Goal: Task Accomplishment & Management: Manage account settings

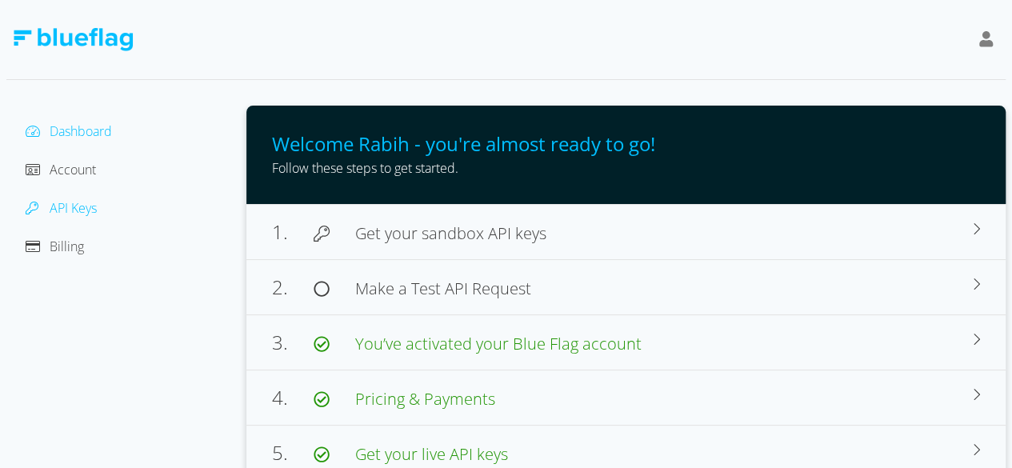
click at [83, 211] on span "API Keys" at bounding box center [73, 208] width 47 height 18
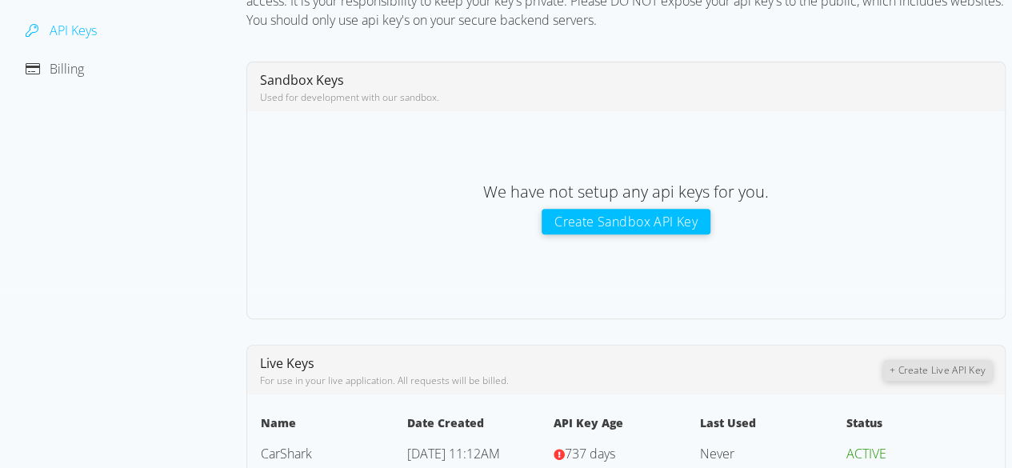
scroll to position [309, 0]
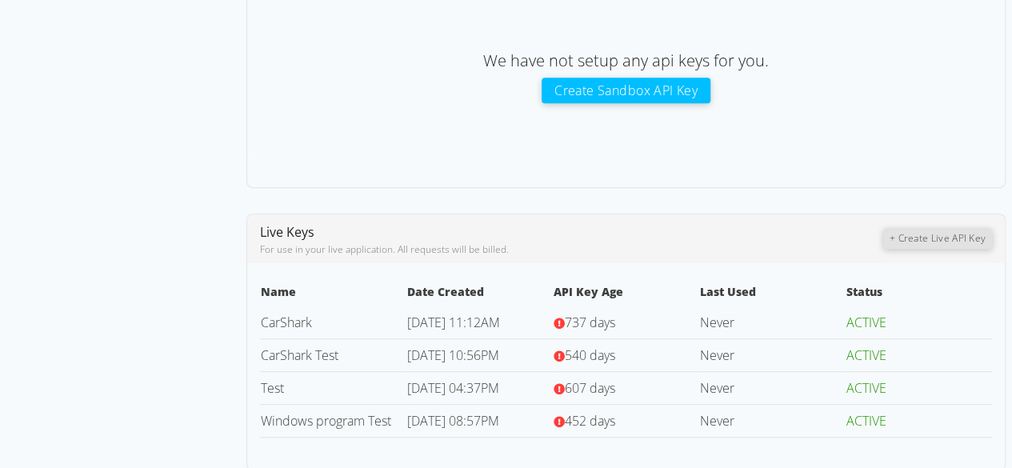
click at [910, 234] on button "+ Create Live API Key" at bounding box center [937, 238] width 109 height 21
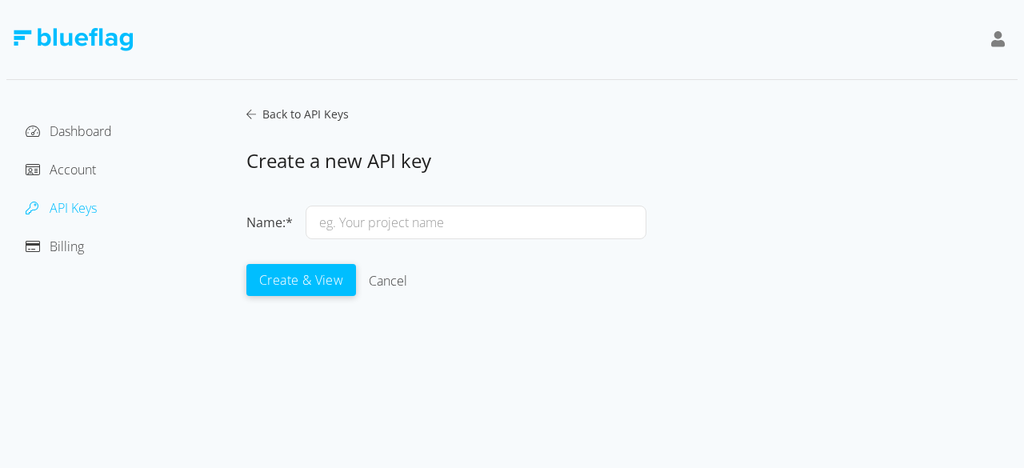
click at [574, 222] on input "text" at bounding box center [476, 223] width 341 height 34
type input "Front End"
click at [286, 285] on button "Create & View" at bounding box center [301, 279] width 110 height 32
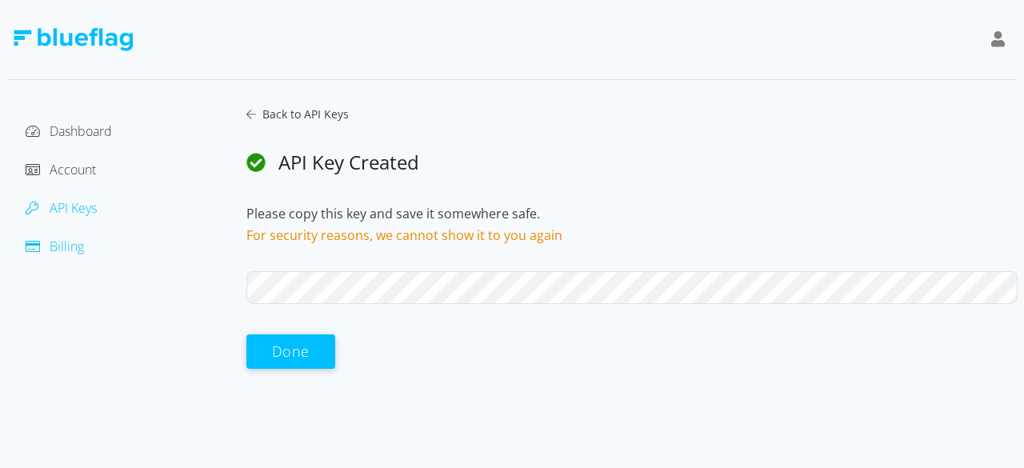
click at [74, 246] on span "Billing" at bounding box center [67, 247] width 34 height 18
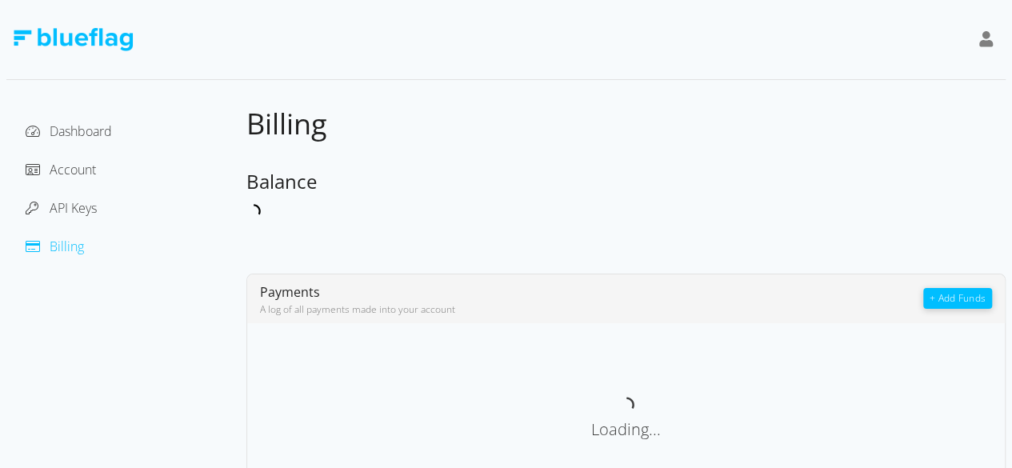
click at [960, 297] on button "+ Add Funds" at bounding box center [957, 298] width 69 height 21
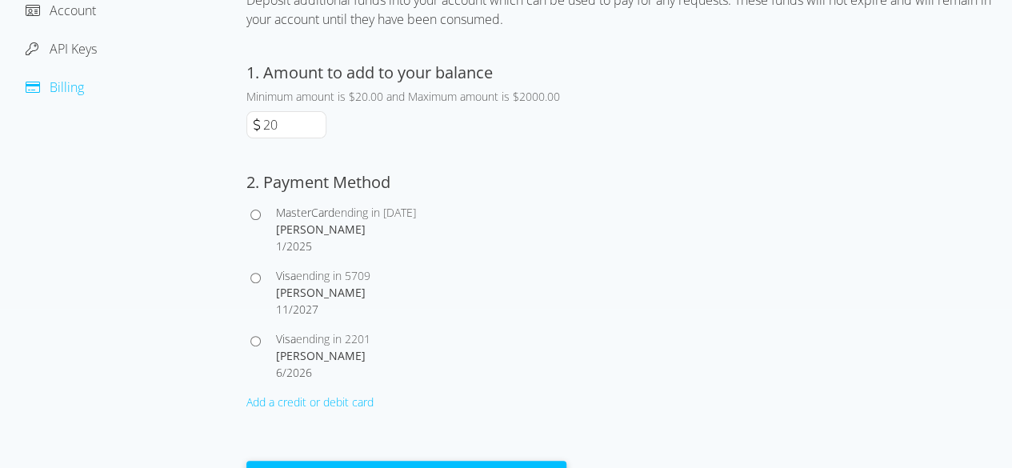
scroll to position [160, 0]
click at [309, 230] on div "Rabih Sfarjalani" at bounding box center [421, 228] width 290 height 17
click at [261, 219] on input "MasterCard ending in 1821 Rabih Sfarjalani 1 / 2025" at bounding box center [255, 214] width 10 height 10
radio input "true"
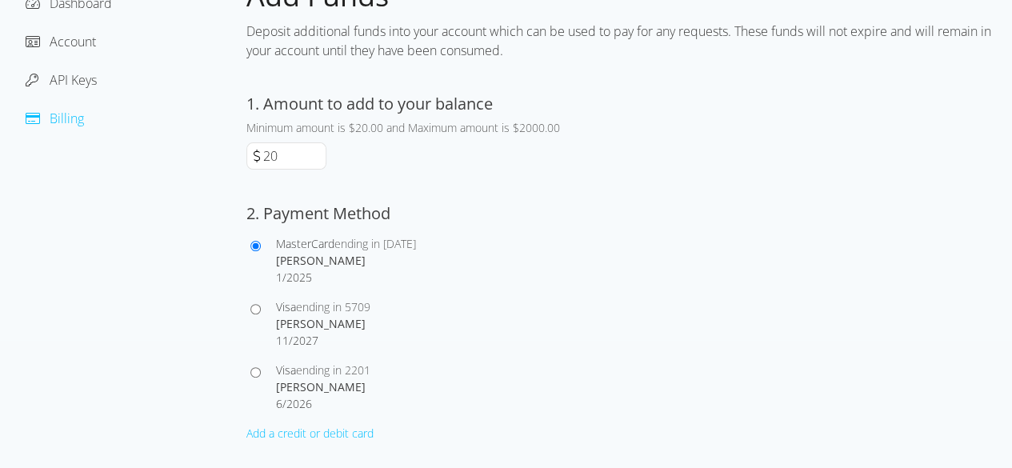
scroll to position [179, 0]
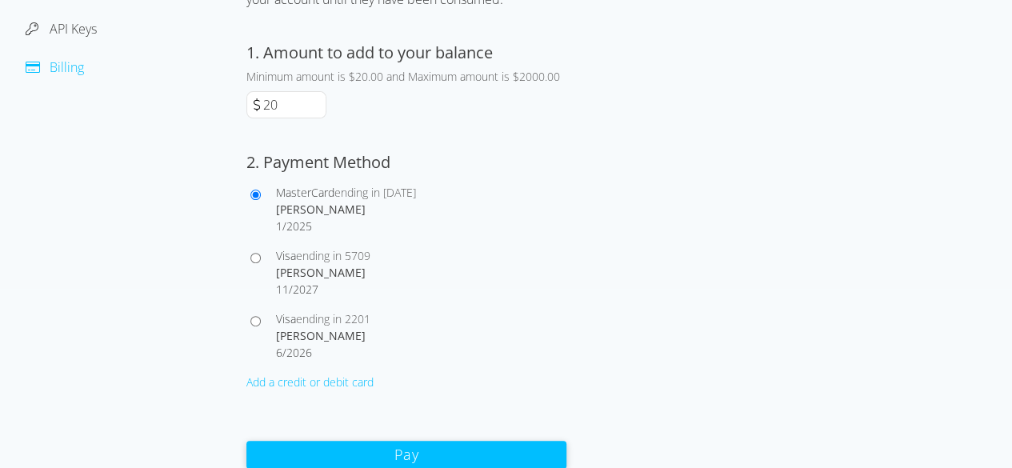
click at [348, 377] on div "Add a credit or debit card" at bounding box center [406, 382] width 320 height 17
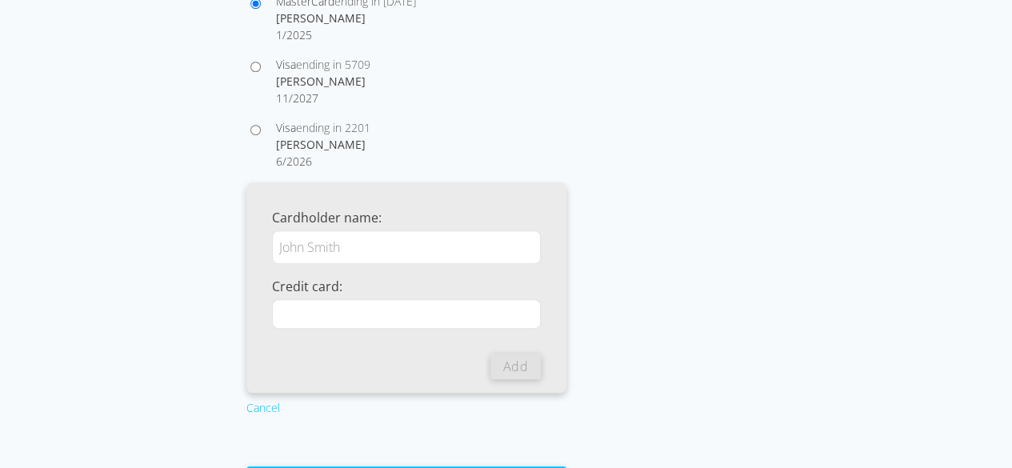
scroll to position [395, 0]
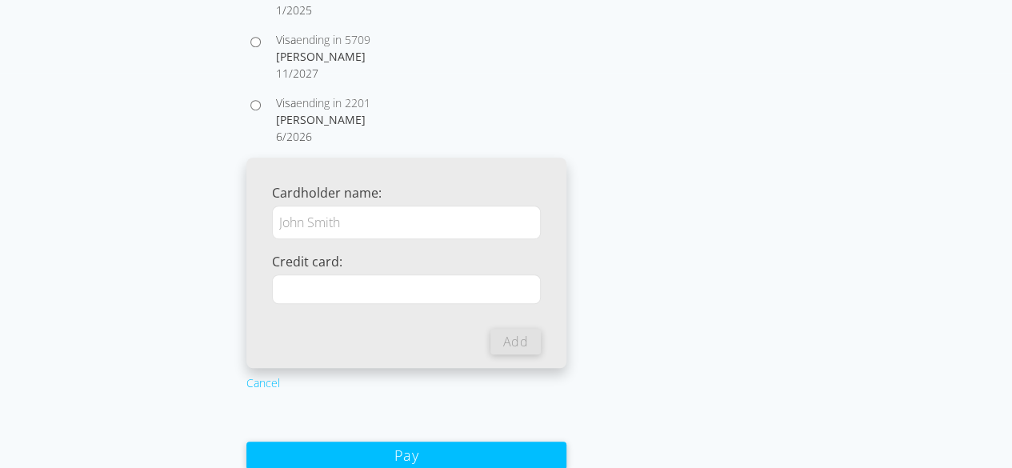
click at [363, 226] on input "Cardholder name:" at bounding box center [406, 223] width 269 height 34
type input "Rabih Sfarjalani"
click at [520, 334] on button "Add" at bounding box center [515, 341] width 50 height 26
radio input "false"
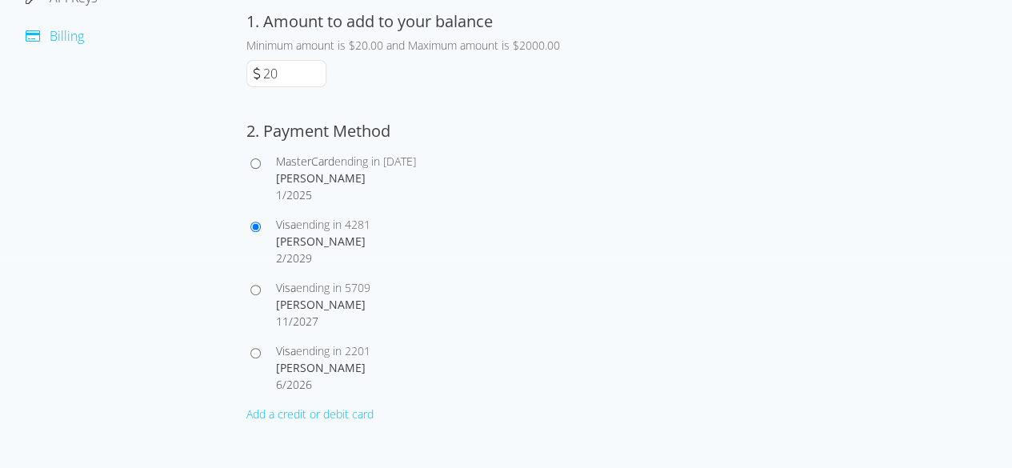
scroll to position [243, 0]
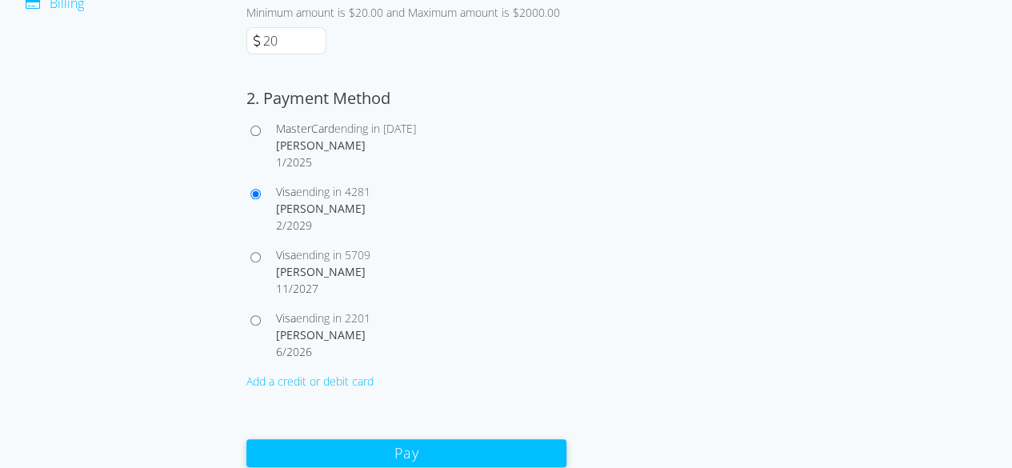
click at [480, 448] on button "Pay" at bounding box center [406, 453] width 320 height 28
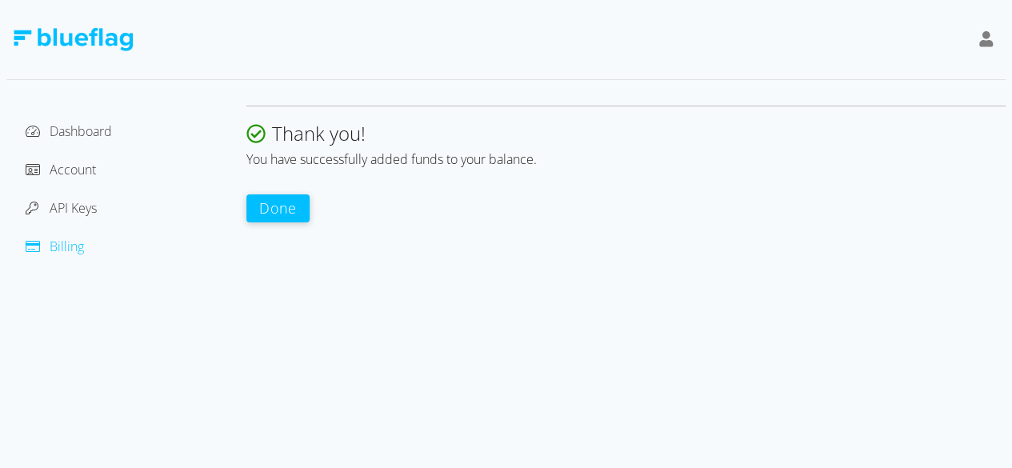
scroll to position [0, 0]
click at [285, 214] on button "Done" at bounding box center [277, 208] width 63 height 28
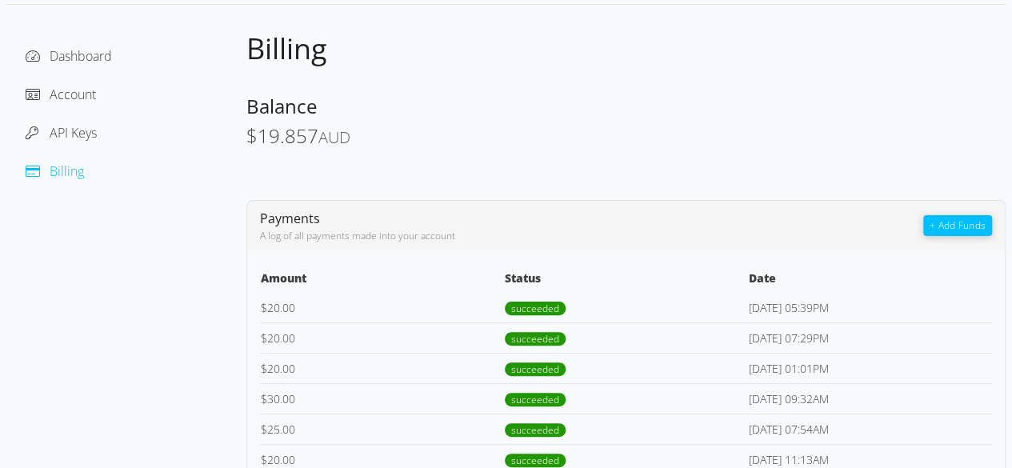
scroll to position [67, 0]
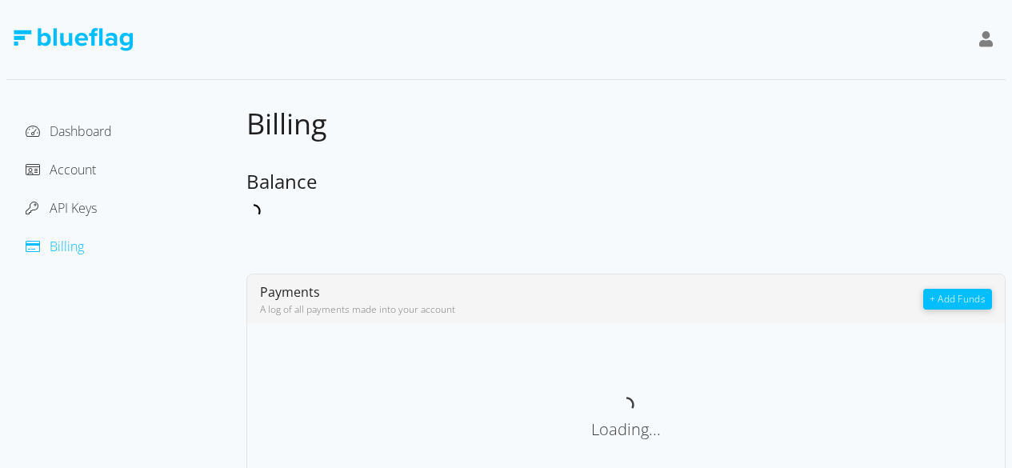
scroll to position [56, 0]
